Goal: Find specific page/section: Find specific page/section

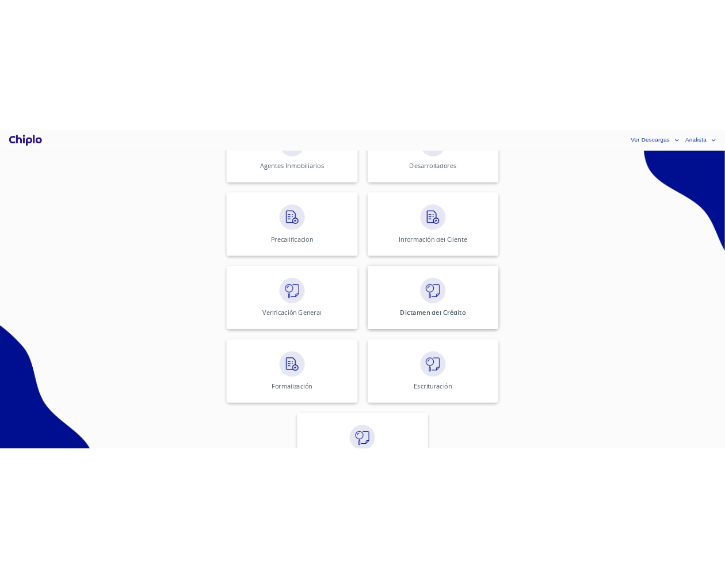
scroll to position [433, 0]
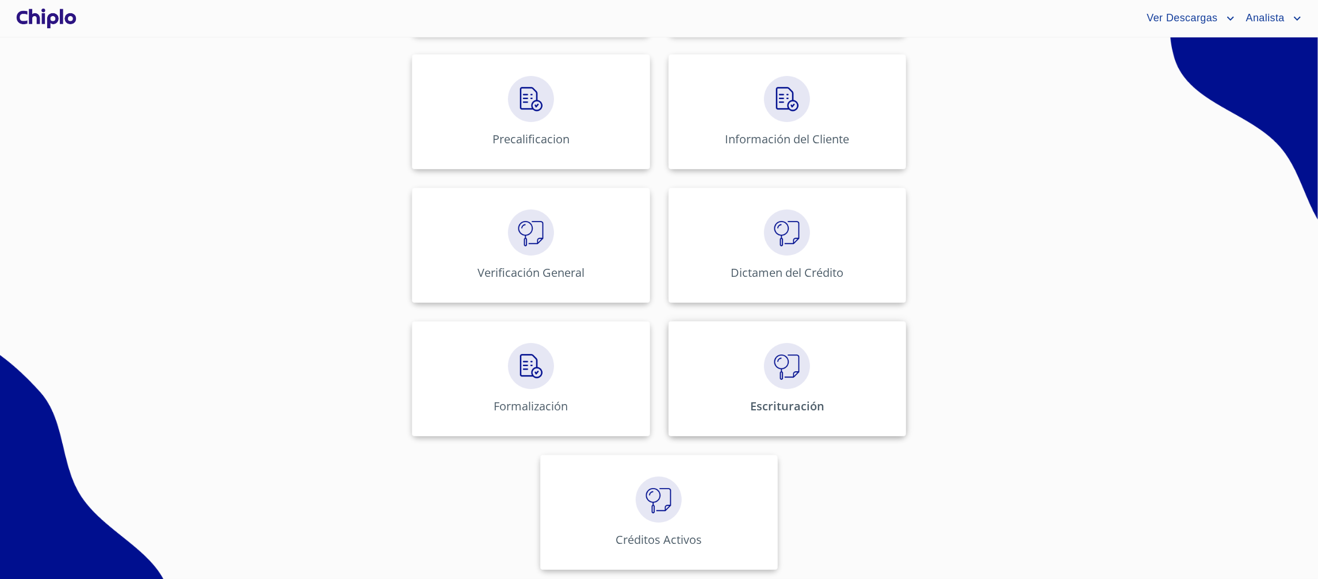
click at [764, 383] on img at bounding box center [787, 366] width 46 height 46
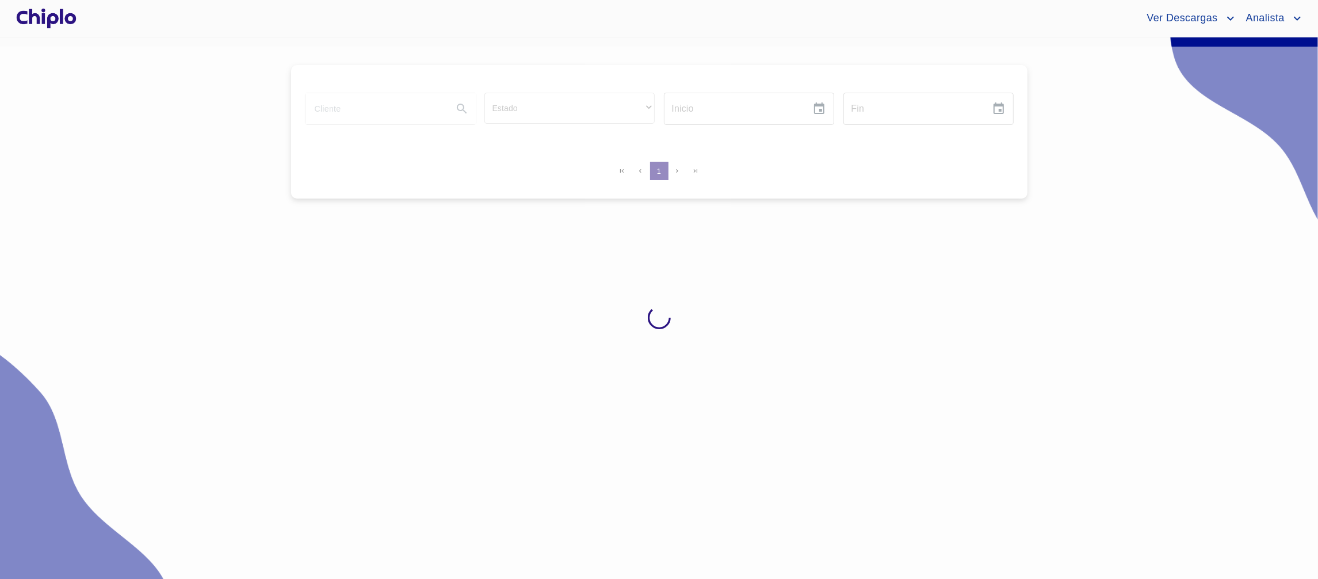
click at [753, 385] on div at bounding box center [659, 317] width 1318 height 541
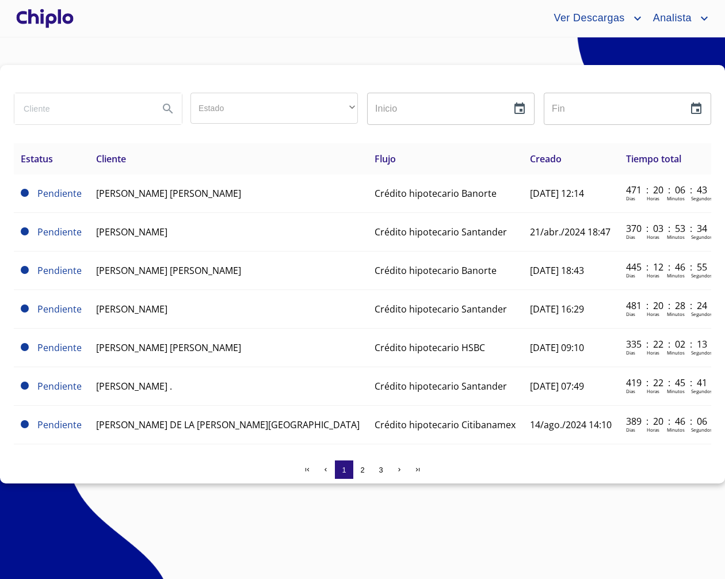
click at [138, 112] on input "search" at bounding box center [81, 108] width 135 height 31
click at [137, 112] on input "search" at bounding box center [81, 108] width 135 height 31
type input "[PERSON_NAME]"
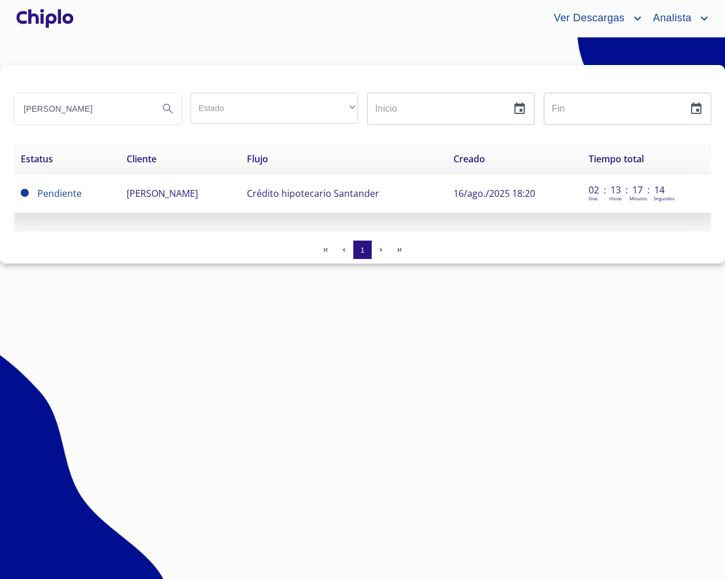
click at [198, 197] on span "[PERSON_NAME]" at bounding box center [162, 193] width 71 height 13
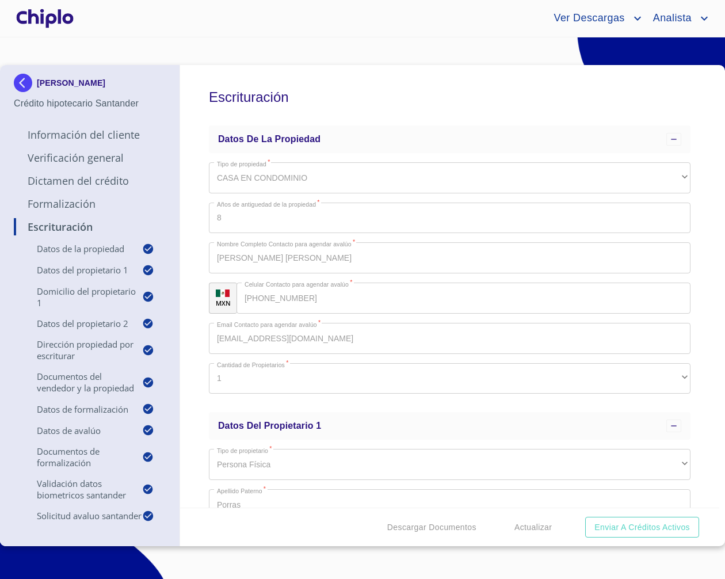
click at [356, 32] on div "Ver Descargas Analista" at bounding box center [362, 18] width 725 height 37
